Goal: Submit feedback/report problem: Complete application form

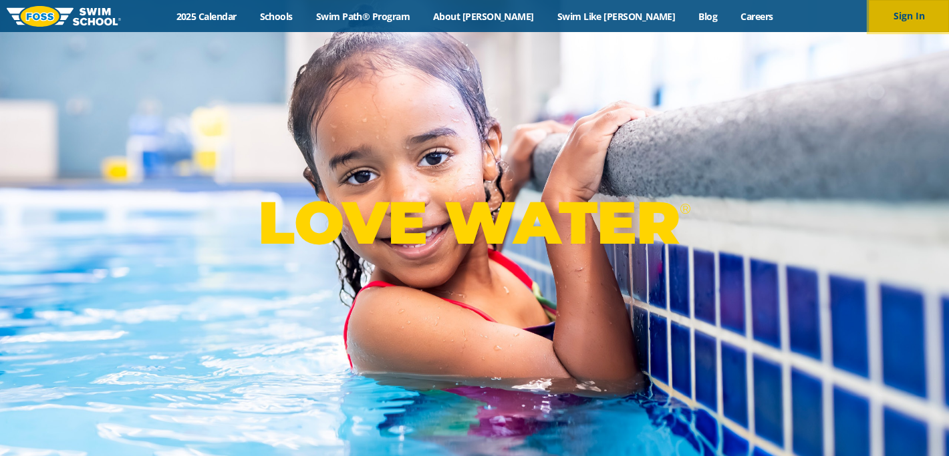
click at [910, 27] on button "Sign In" at bounding box center [909, 16] width 80 height 32
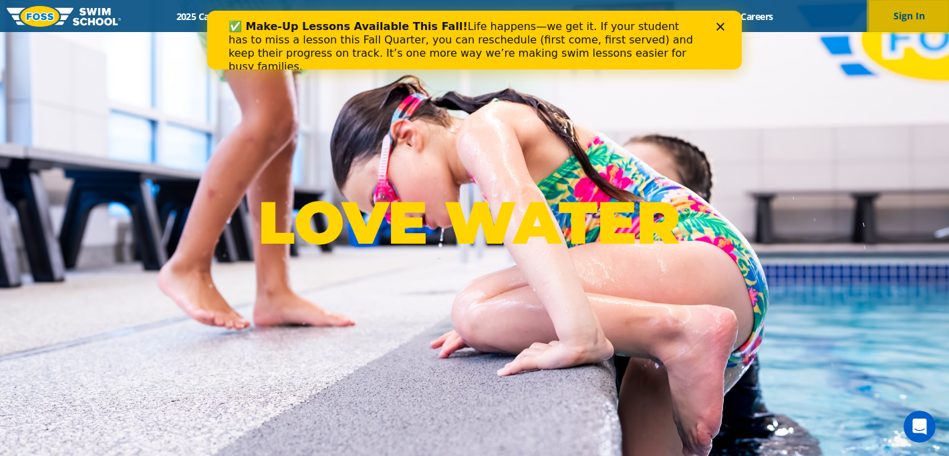
click at [911, 14] on button "Sign In" at bounding box center [909, 16] width 80 height 32
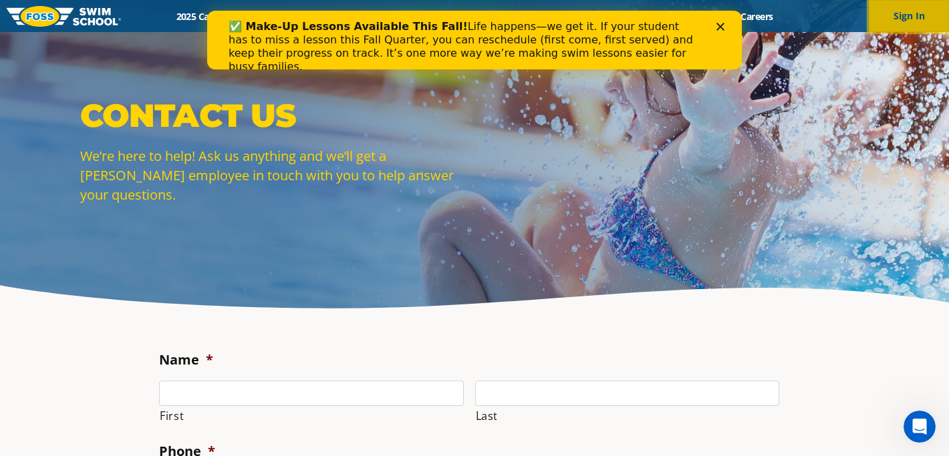
click at [905, 18] on button "Sign In" at bounding box center [909, 16] width 80 height 32
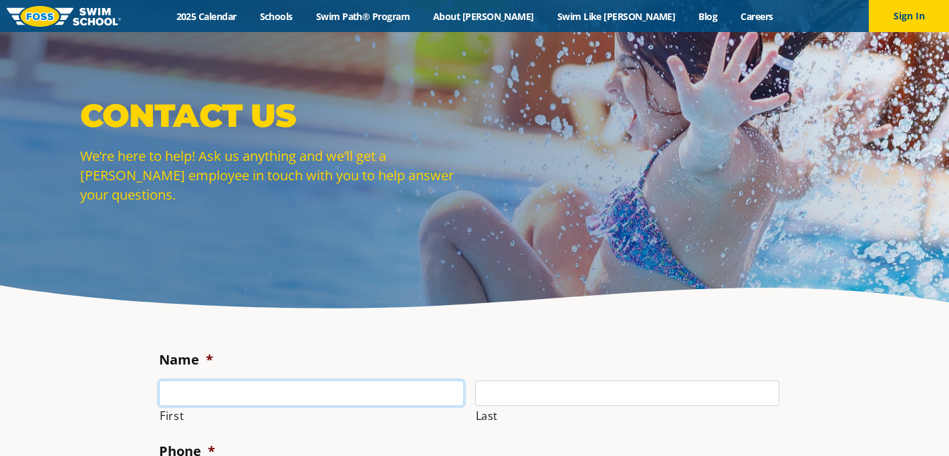
click at [214, 386] on input "First" at bounding box center [311, 393] width 305 height 25
type input "[PERSON_NAME]"
type input "[PHONE_NUMBER]"
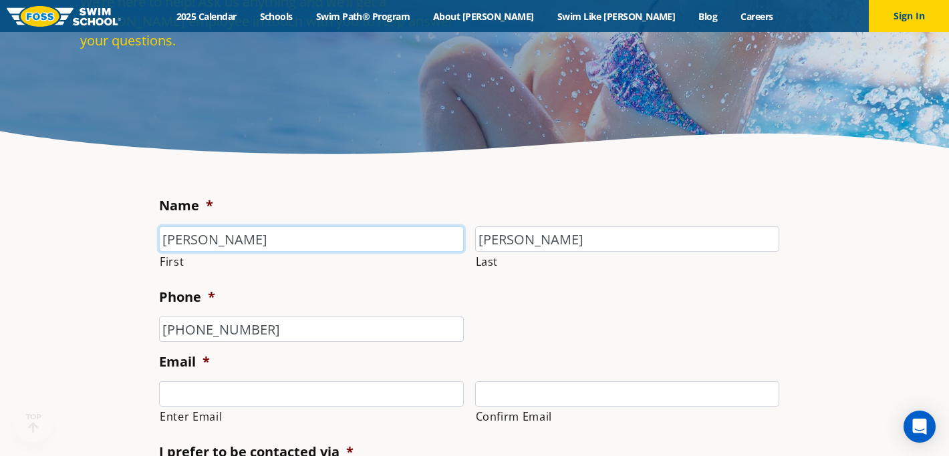
scroll to position [176, 0]
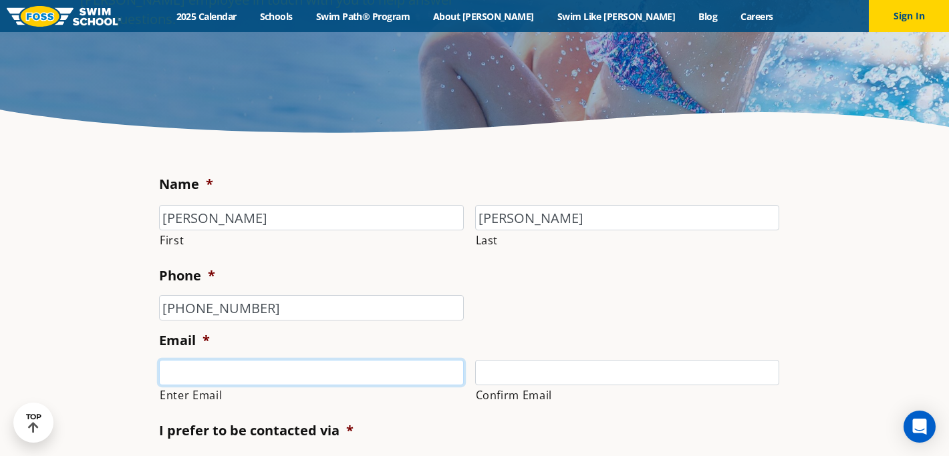
click at [305, 374] on input "Enter Email" at bounding box center [311, 372] width 305 height 25
type input "[PERSON_NAME][EMAIL_ADDRESS][PERSON_NAME][DOMAIN_NAME]"
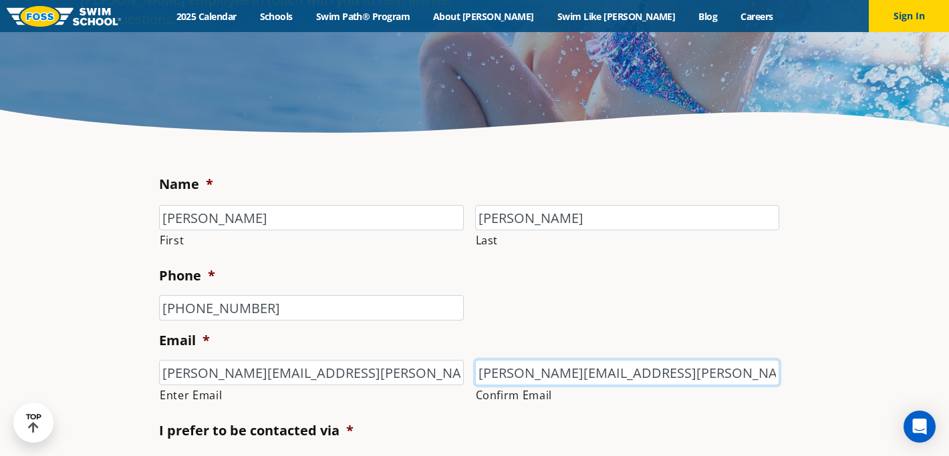
type input "[PERSON_NAME][EMAIL_ADDRESS][PERSON_NAME][DOMAIN_NAME]"
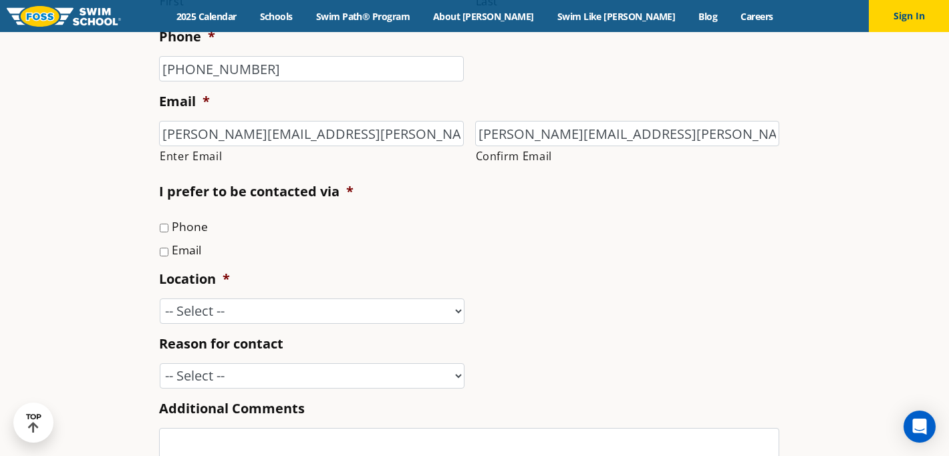
scroll to position [415, 0]
click at [164, 256] on input "Email" at bounding box center [164, 252] width 9 height 9
checkbox input "true"
click at [189, 305] on select "-- Select -- [GEOGRAPHIC_DATA], [GEOGRAPHIC_DATA] [GEOGRAPHIC_DATA] [GEOGRAPHIC…" at bounding box center [312, 311] width 305 height 25
